Goal: Task Accomplishment & Management: Manage account settings

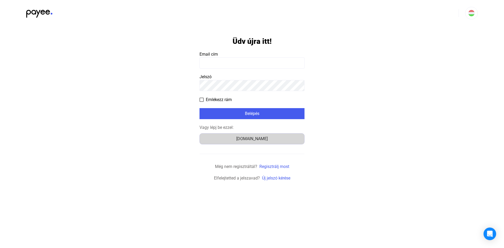
click at [258, 138] on div "Számlázz.hu" at bounding box center [251, 139] width 101 height 6
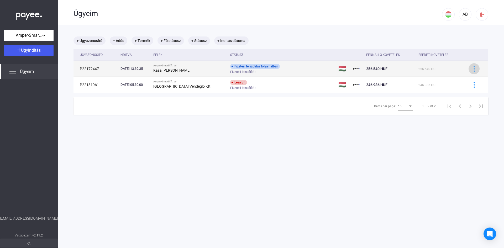
click at [471, 69] on img at bounding box center [474, 69] width 6 height 6
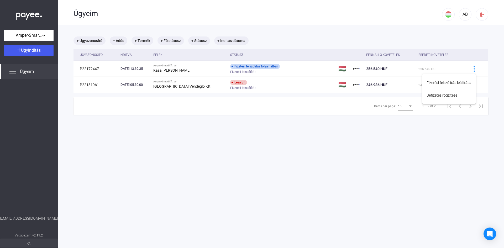
click at [285, 155] on div at bounding box center [252, 124] width 504 height 248
click at [46, 34] on div "Amper-Smart Kft." at bounding box center [29, 35] width 46 height 7
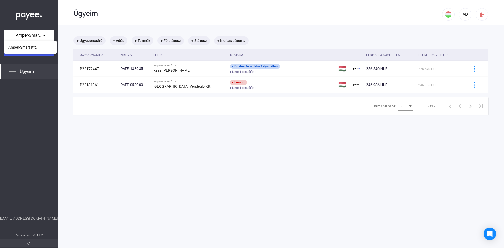
click at [88, 144] on div at bounding box center [252, 124] width 504 height 248
click at [42, 36] on div "Amper-Smart Kft." at bounding box center [29, 35] width 46 height 7
click at [150, 151] on div at bounding box center [252, 124] width 504 height 248
